Goal: Information Seeking & Learning: Find specific page/section

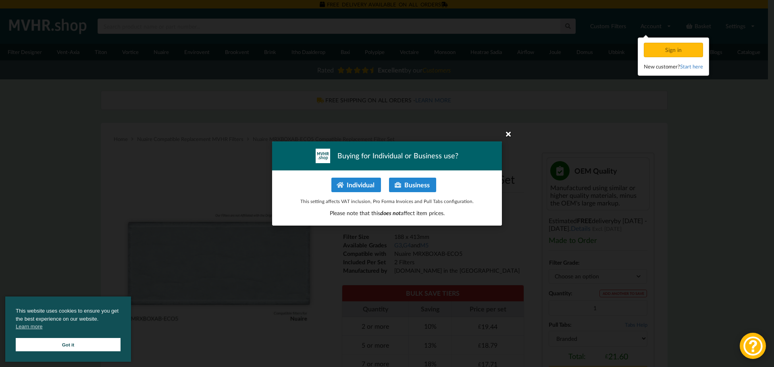
click at [506, 133] on icon at bounding box center [508, 133] width 13 height 13
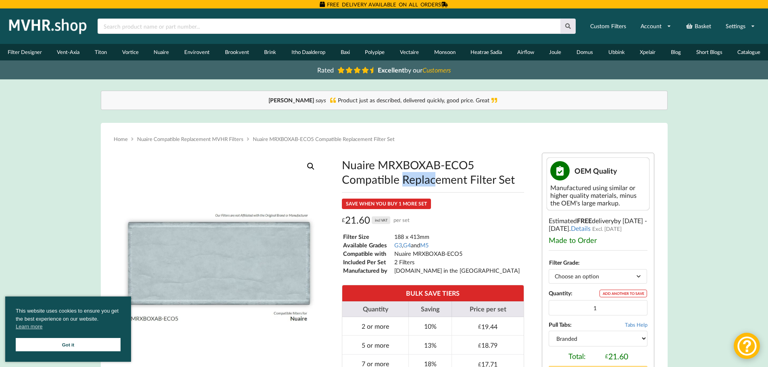
drag, startPoint x: 379, startPoint y: 164, endPoint x: 428, endPoint y: 163, distance: 48.4
click at [428, 163] on h1 "Nuaire MRXBOXAB-ECO5 Compatible Replacement Filter Set" at bounding box center [433, 172] width 182 height 29
click at [258, 23] on input "text" at bounding box center [329, 26] width 463 height 15
paste input "MRXBOXAB"
type input "MRXBOXAB"
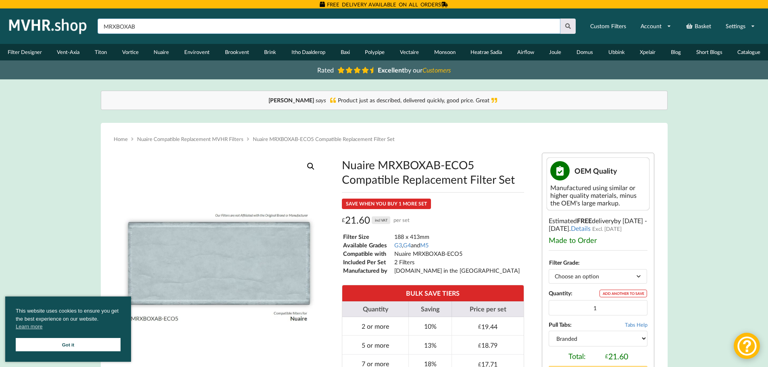
click at [560, 19] on button at bounding box center [568, 26] width 16 height 15
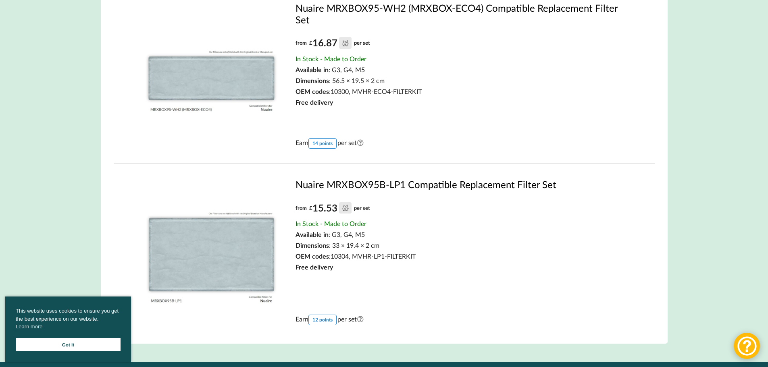
scroll to position [1006, 0]
